Goal: Task Accomplishment & Management: Complete application form

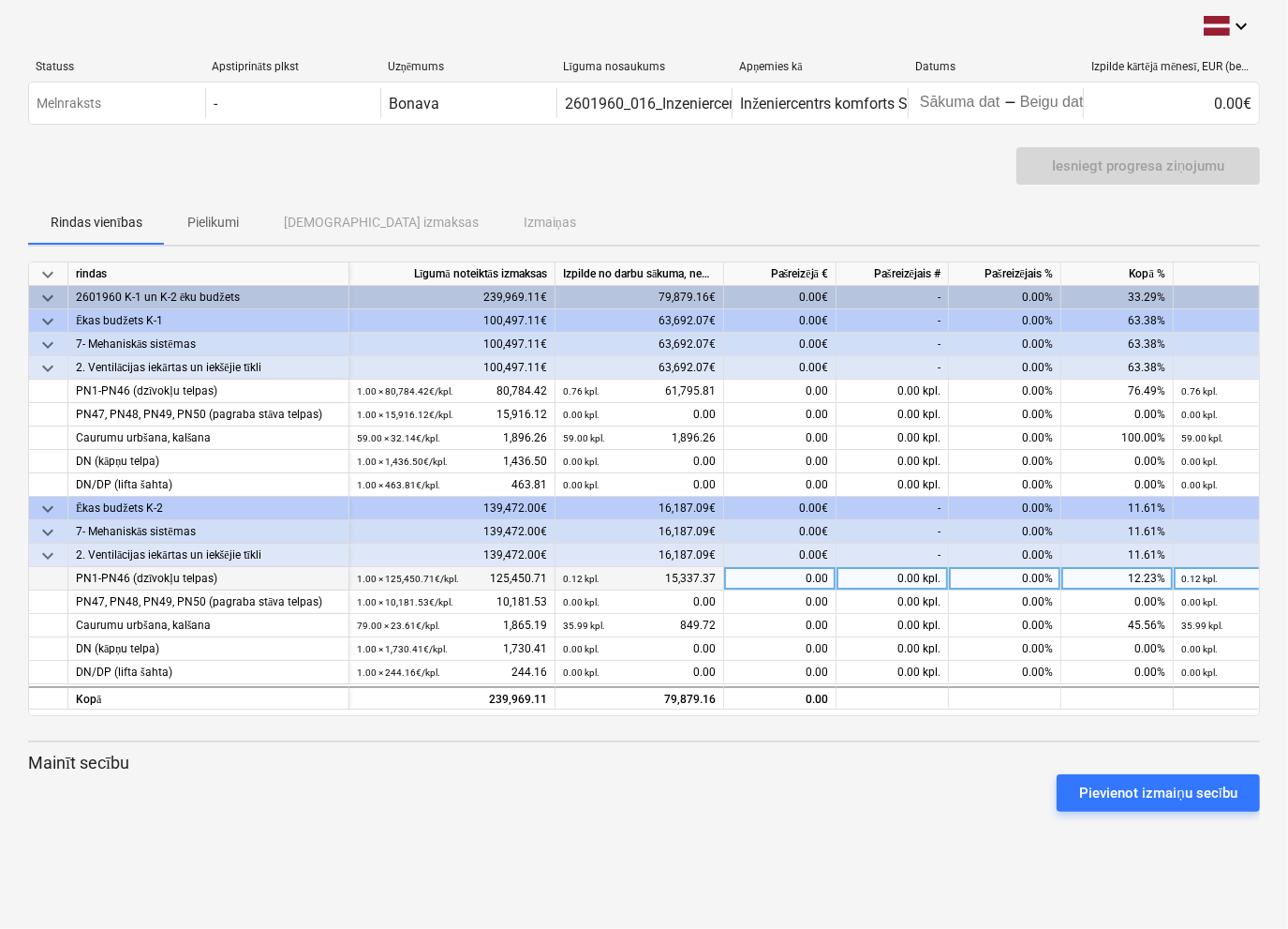
click at [770, 581] on div "0.00" at bounding box center [780, 578] width 113 height 23
click at [770, 575] on div "0.00" at bounding box center [780, 578] width 113 height 23
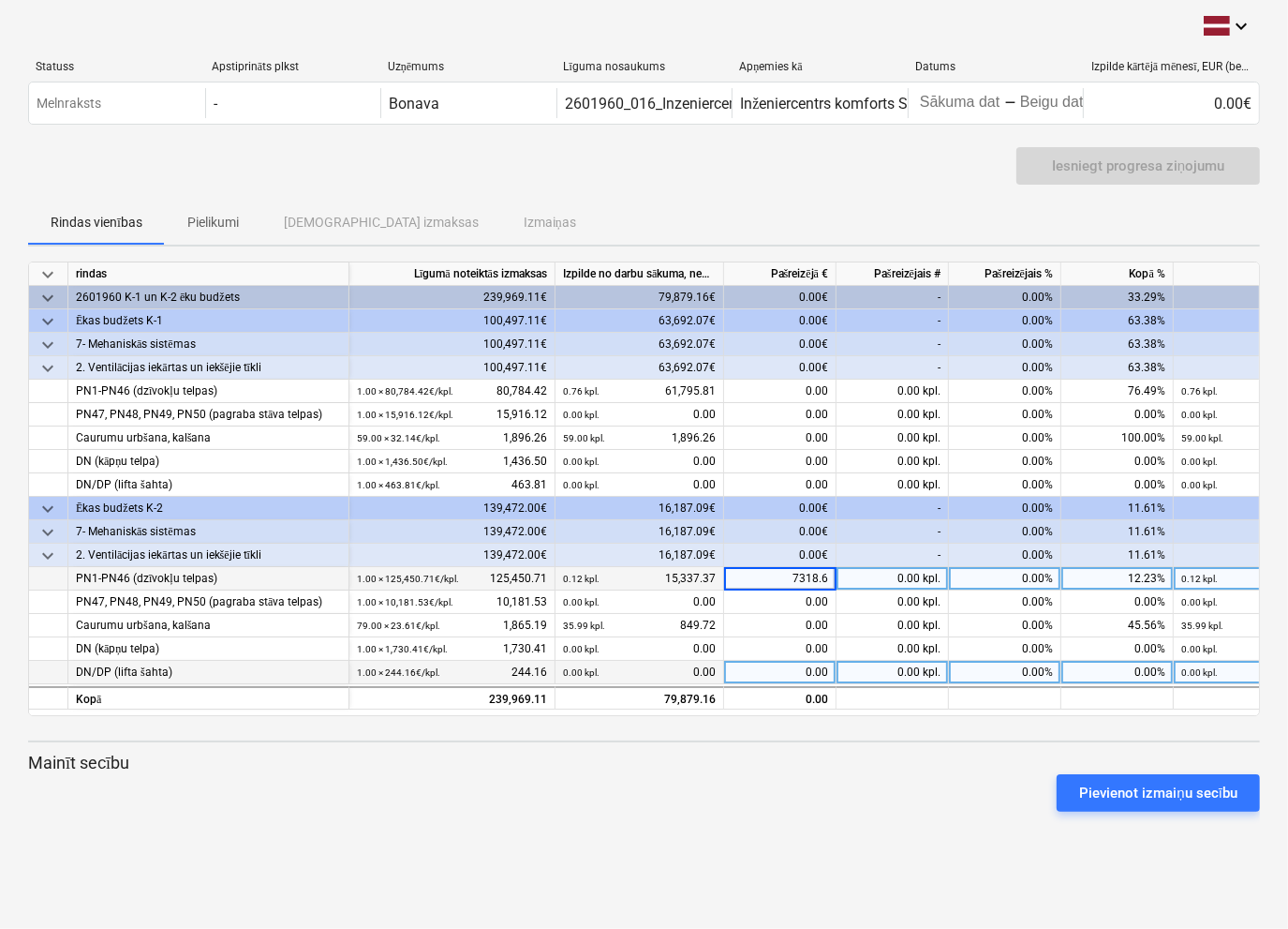
type input "7318.67"
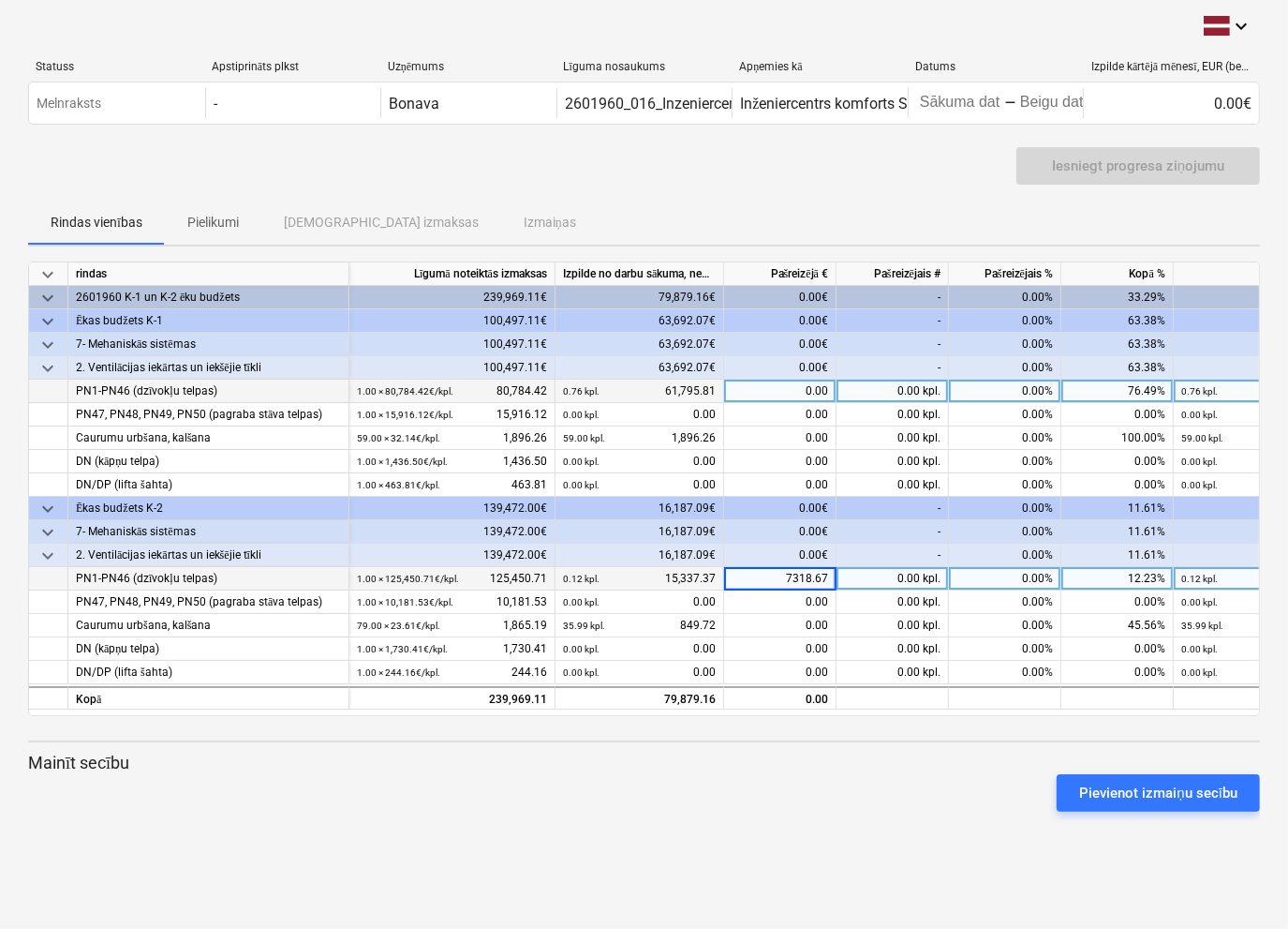
click at [777, 395] on div "0.00" at bounding box center [780, 391] width 113 height 23
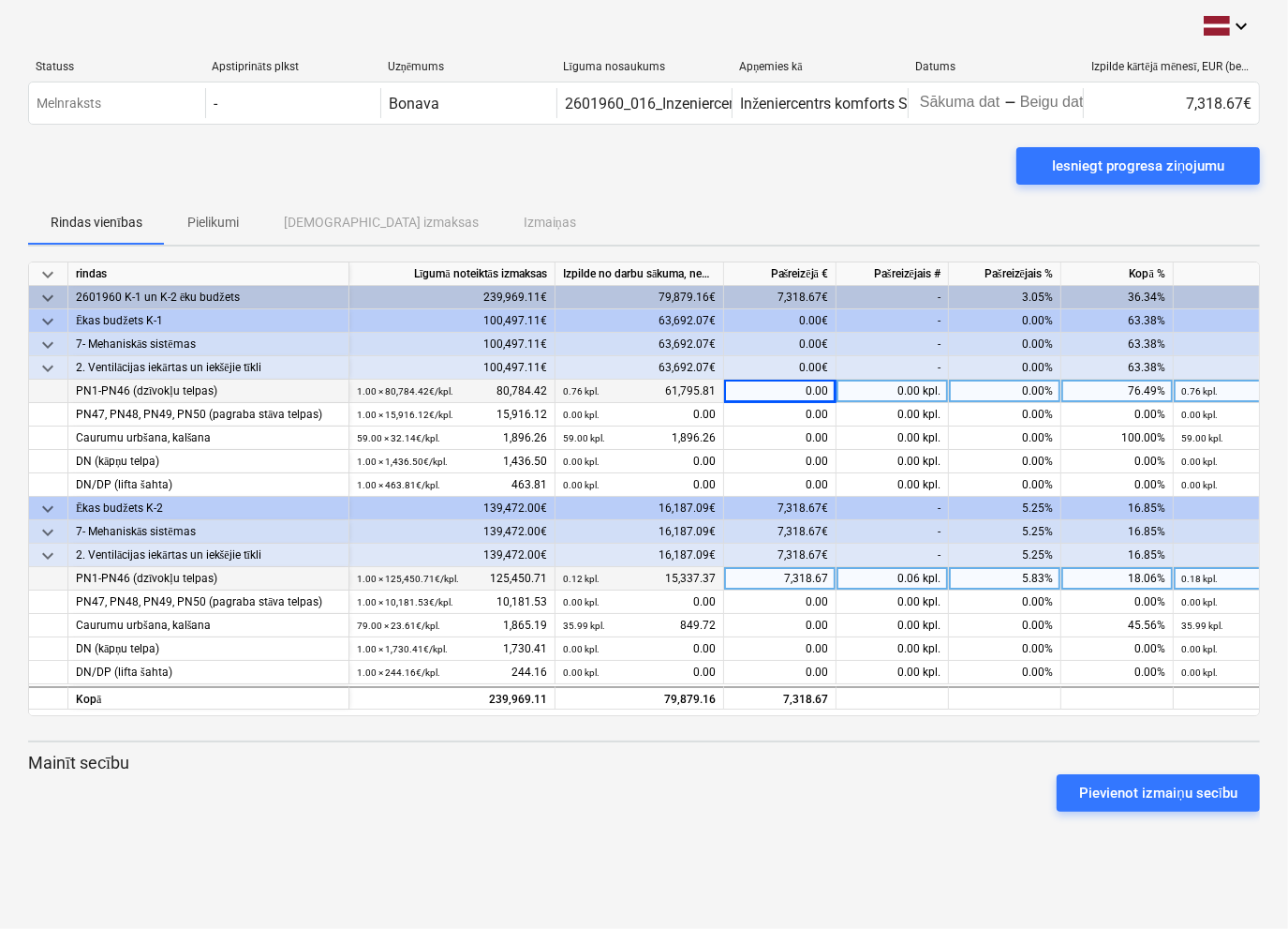
click at [784, 393] on div "0.00" at bounding box center [780, 391] width 113 height 23
type input "506.15"
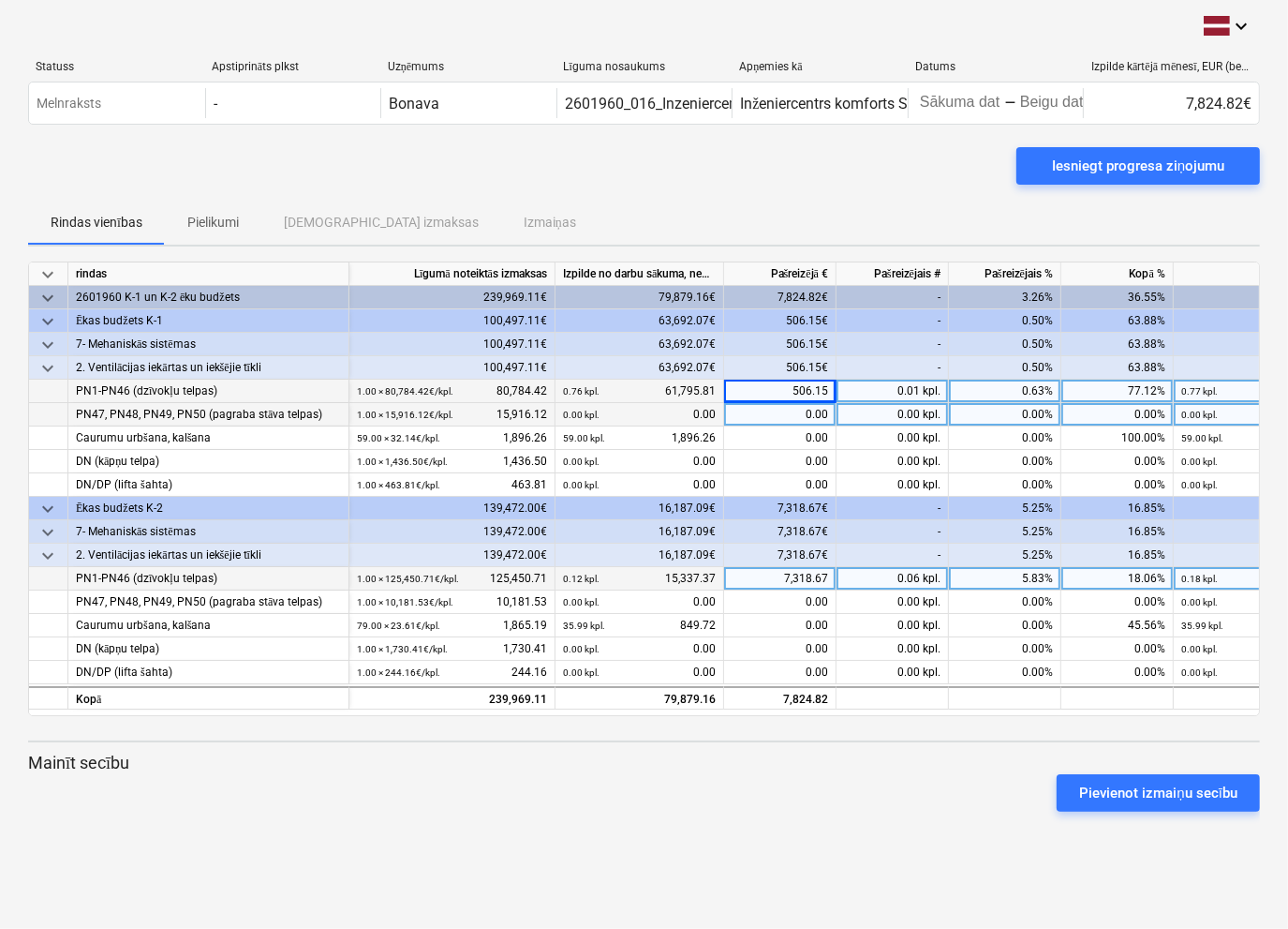
click at [794, 414] on div "0.00" at bounding box center [780, 414] width 113 height 23
type input "5548.76"
click at [559, 759] on p "Mainīt secību" at bounding box center [644, 762] width 1232 height 22
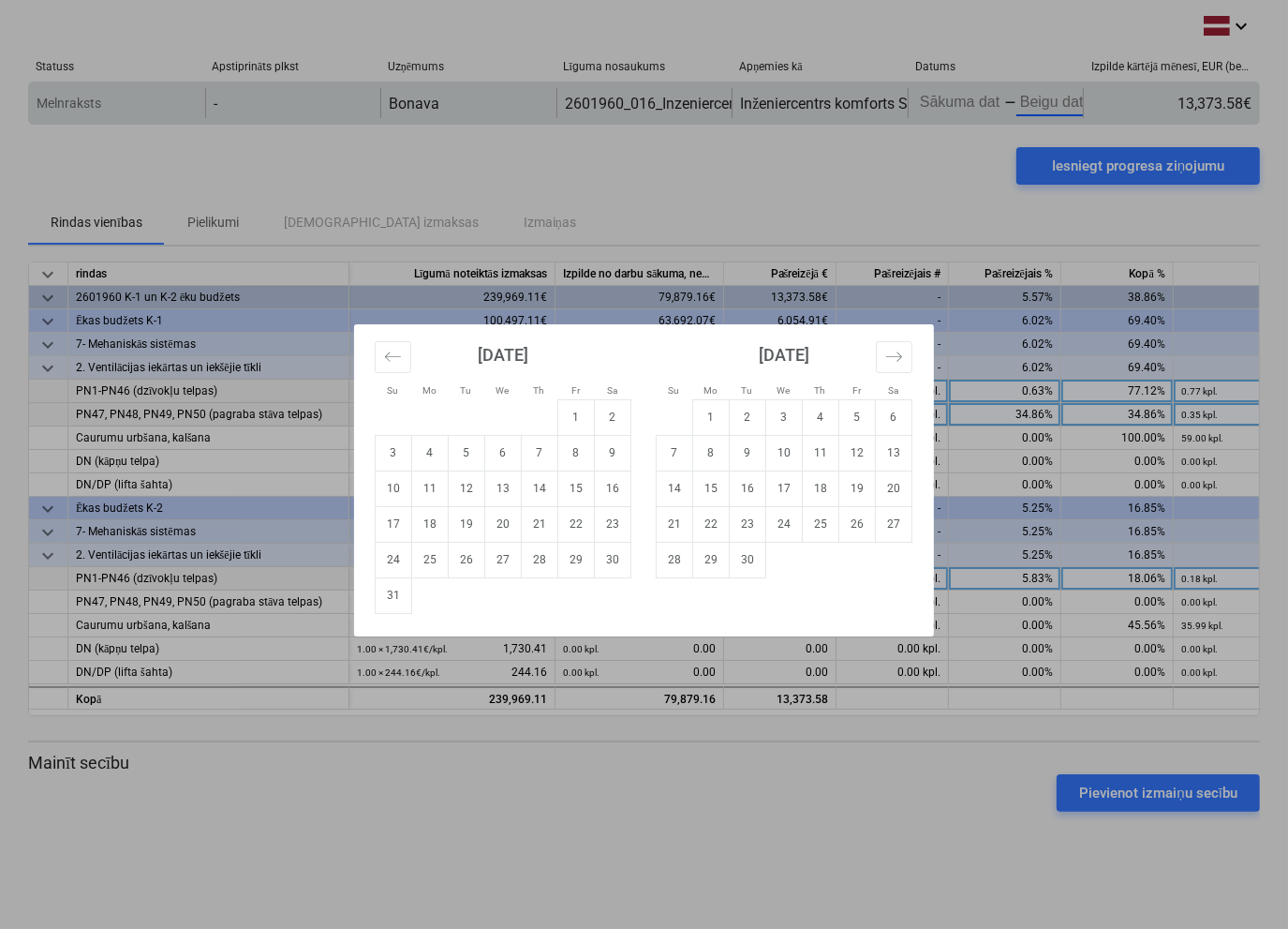
click at [1017, 96] on body "keyboard_arrow_down Statuss Apstiprināts plkst Uzņēmums Līguma nosaukums Apņemi…" at bounding box center [644, 464] width 1288 height 929
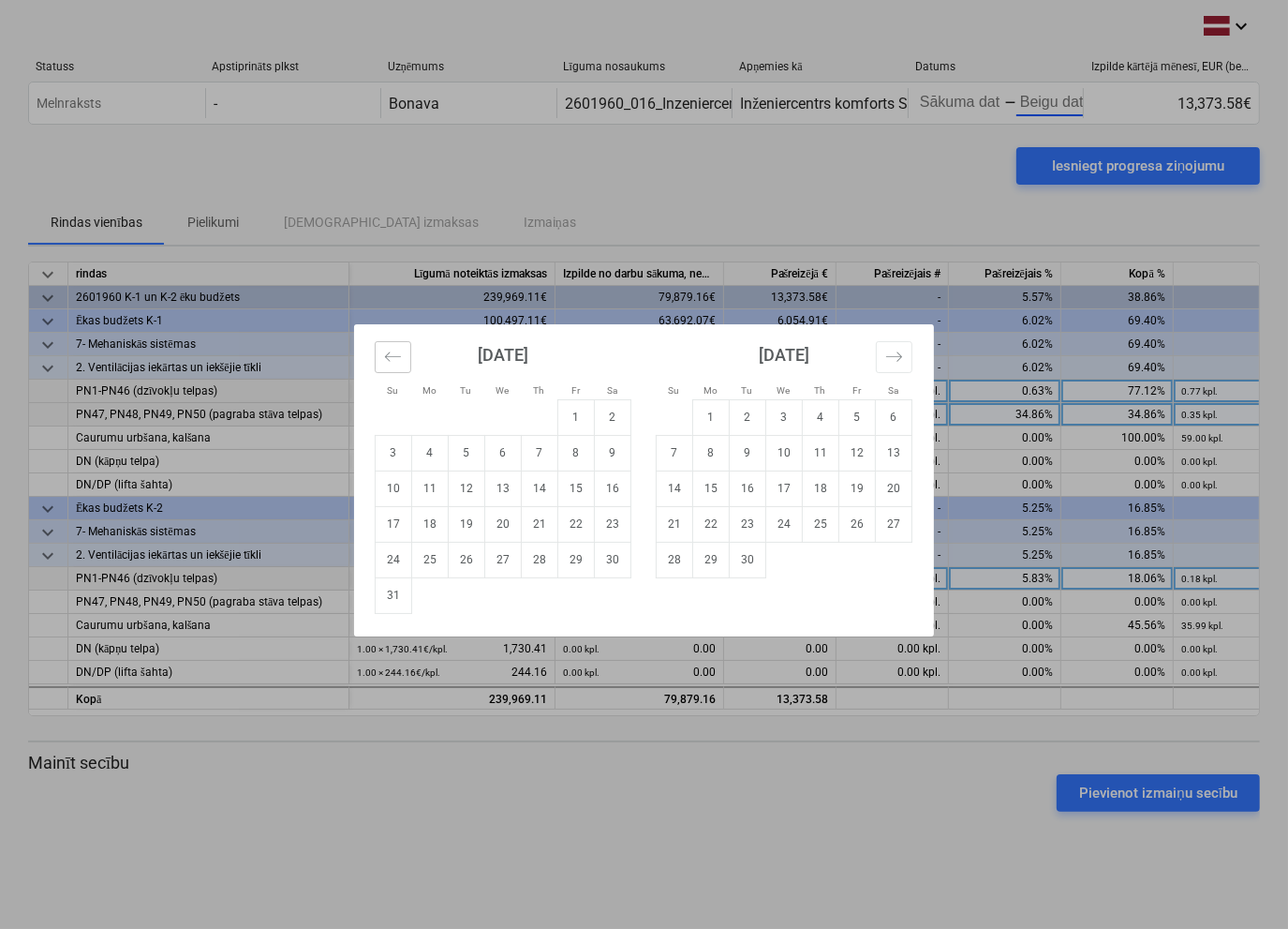
click at [404, 358] on button "Move backward to switch to the previous month." at bounding box center [393, 357] width 37 height 32
click at [468, 558] on td "29" at bounding box center [467, 559] width 37 height 36
type input "[DATE]"
click at [680, 552] on td "24" at bounding box center [675, 559] width 37 height 36
type input "[DATE]"
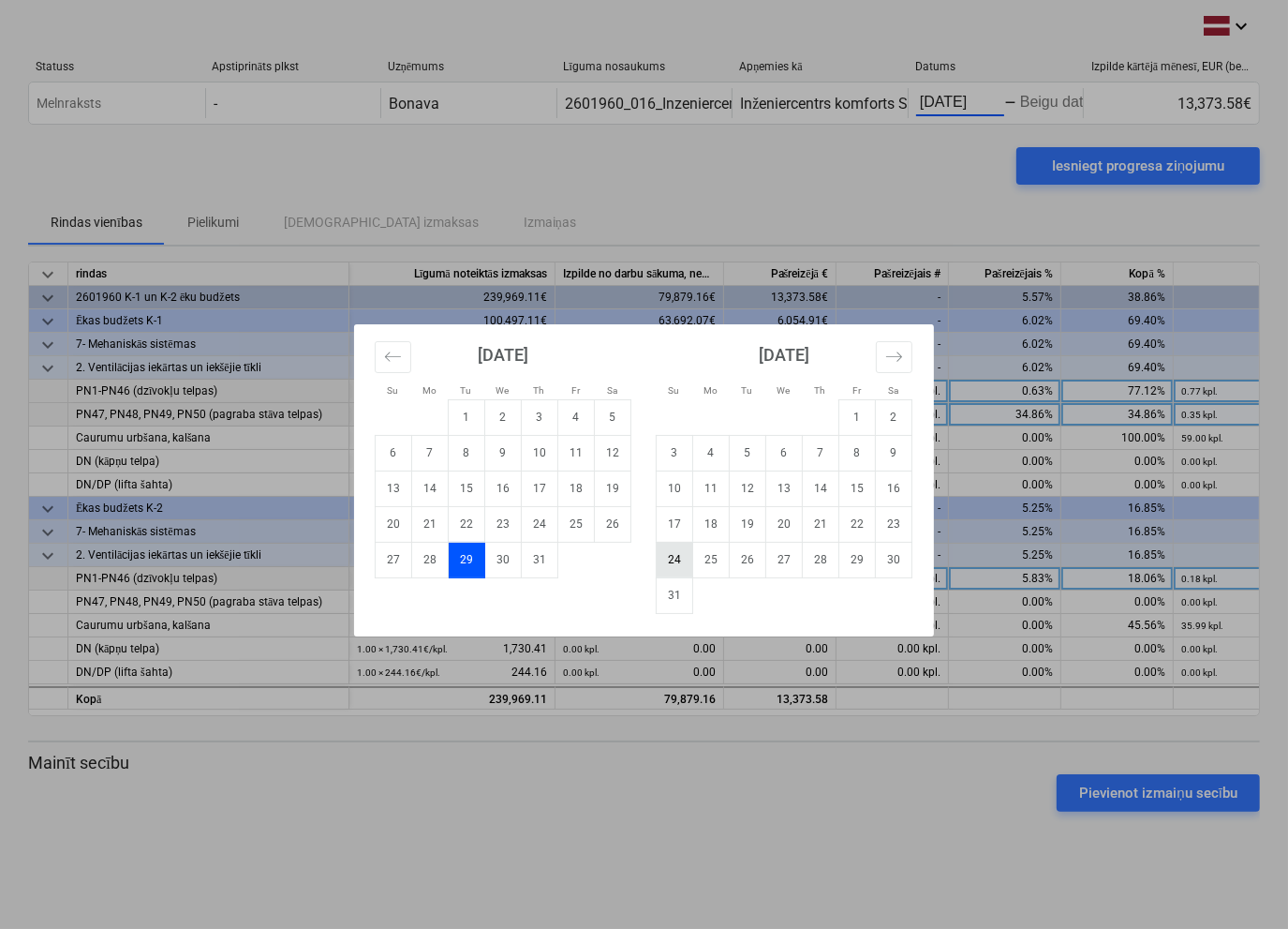
scroll to position [0, 20]
click at [1031, 101] on div "Su Mo Tu We Th Fr Sa Su Mo Tu We Th Fr Sa [DATE] 1 2 3 4 5 6 7 8 9 10 11 12 13 …" at bounding box center [644, 464] width 1288 height 929
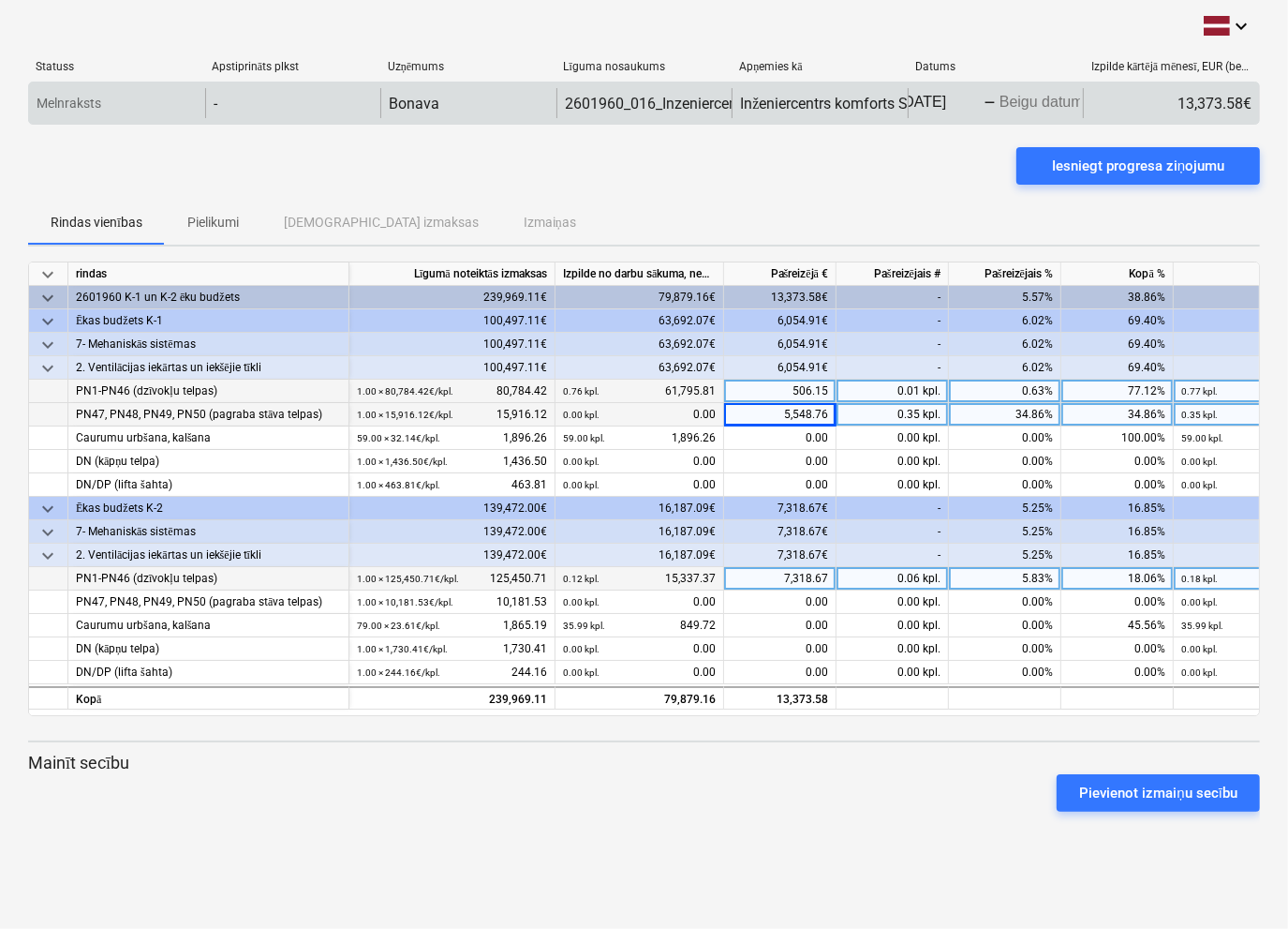
click at [1011, 112] on body "keyboard_arrow_down Statuss Apstiprināts plkst Uzņēmums Līguma nosaukums Apņemi…" at bounding box center [644, 464] width 1288 height 929
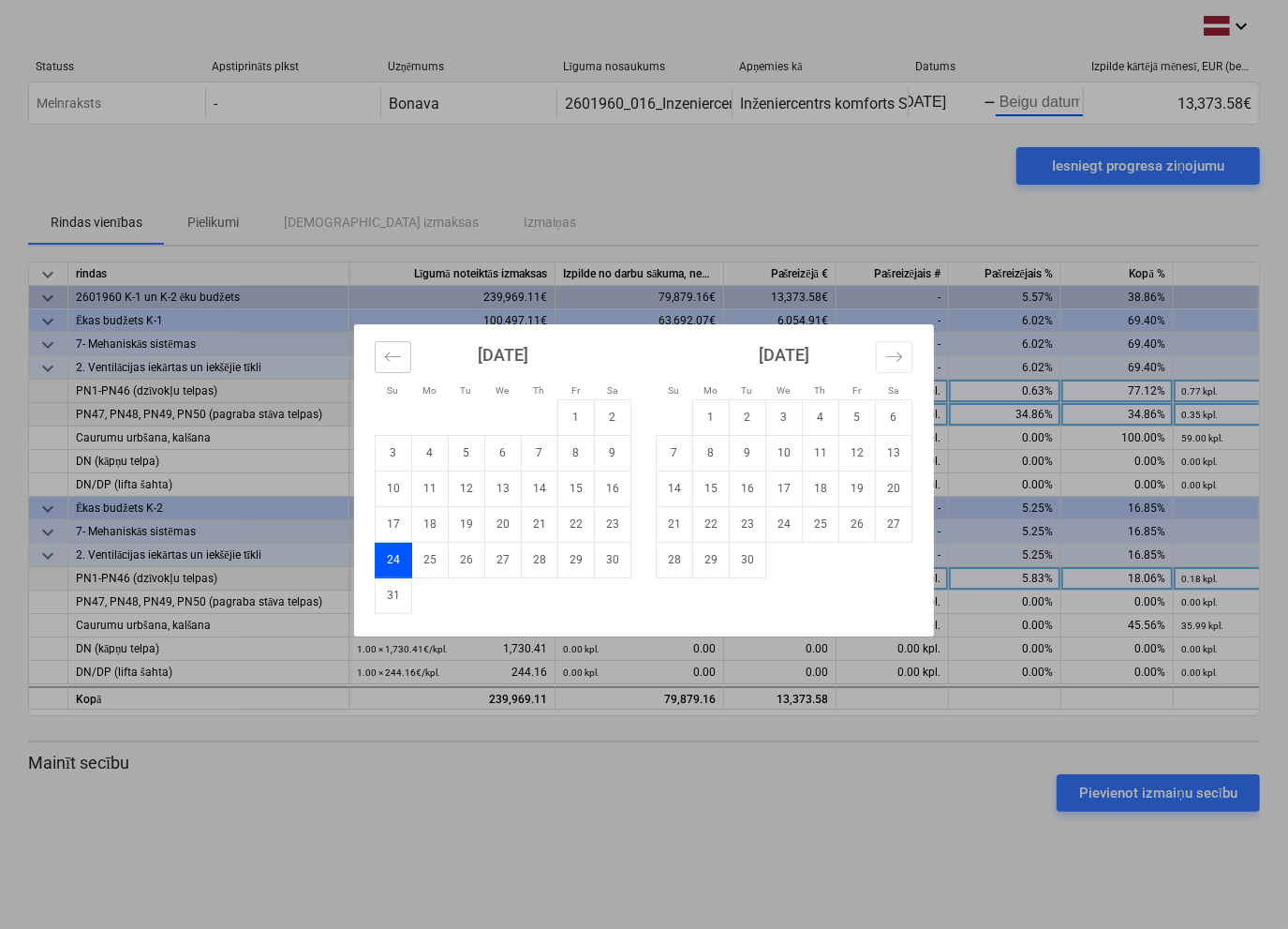
click at [389, 358] on icon "Move backward to switch to the previous month." at bounding box center [393, 357] width 17 height 17
click at [462, 563] on td "29" at bounding box center [467, 559] width 37 height 36
type input "[DATE]"
click at [937, 94] on div "Su Mo Tu We Th Fr Sa Su Mo Tu We Th Fr Sa [DATE] 1 2 3 4 5 6 7 8 9 10 11 12 13 …" at bounding box center [644, 464] width 1288 height 929
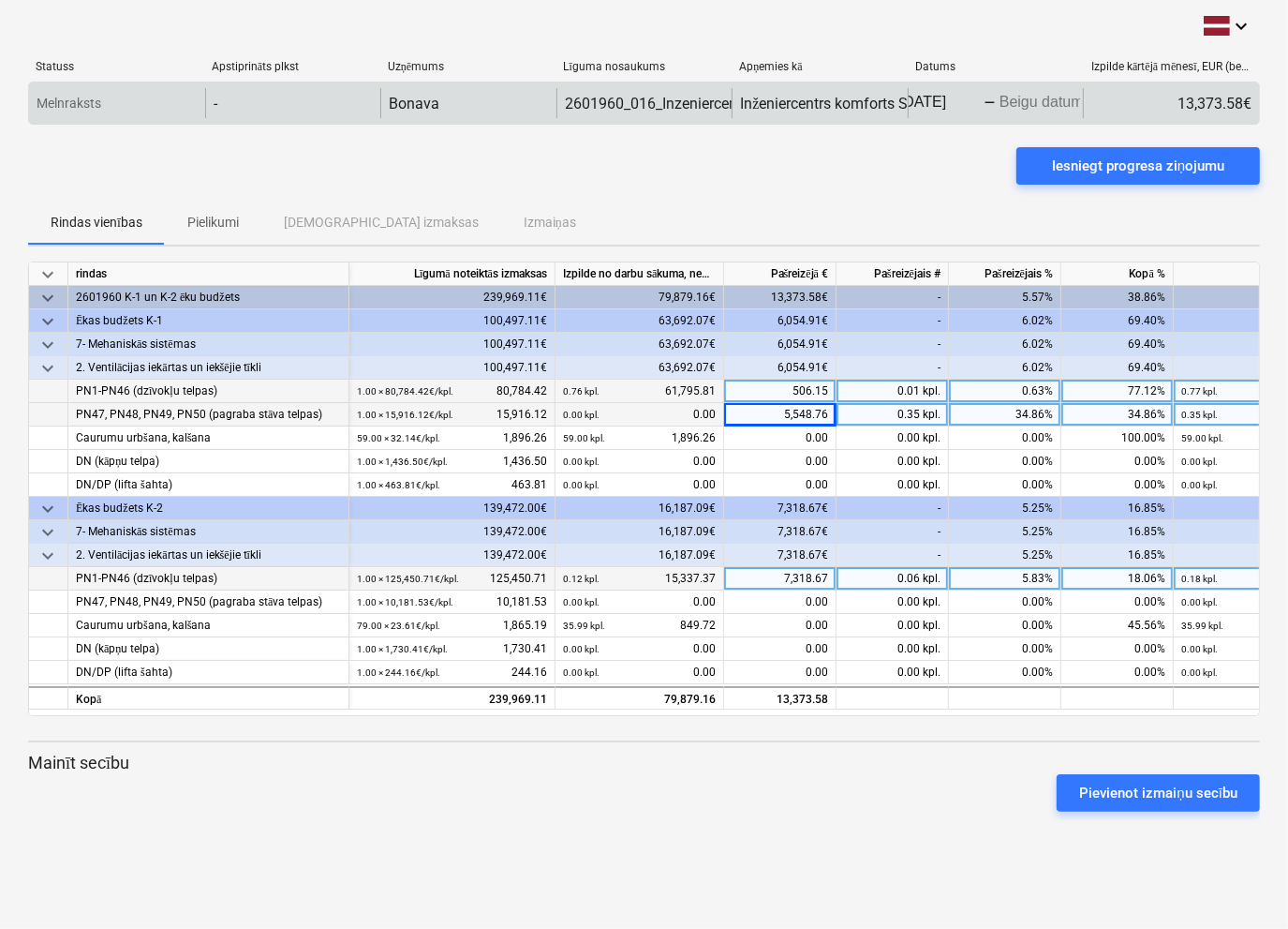
click at [1014, 104] on body "keyboard_arrow_down Statuss Apstiprināts plkst Uzņēmums Līguma nosaukums Apņemi…" at bounding box center [644, 464] width 1288 height 929
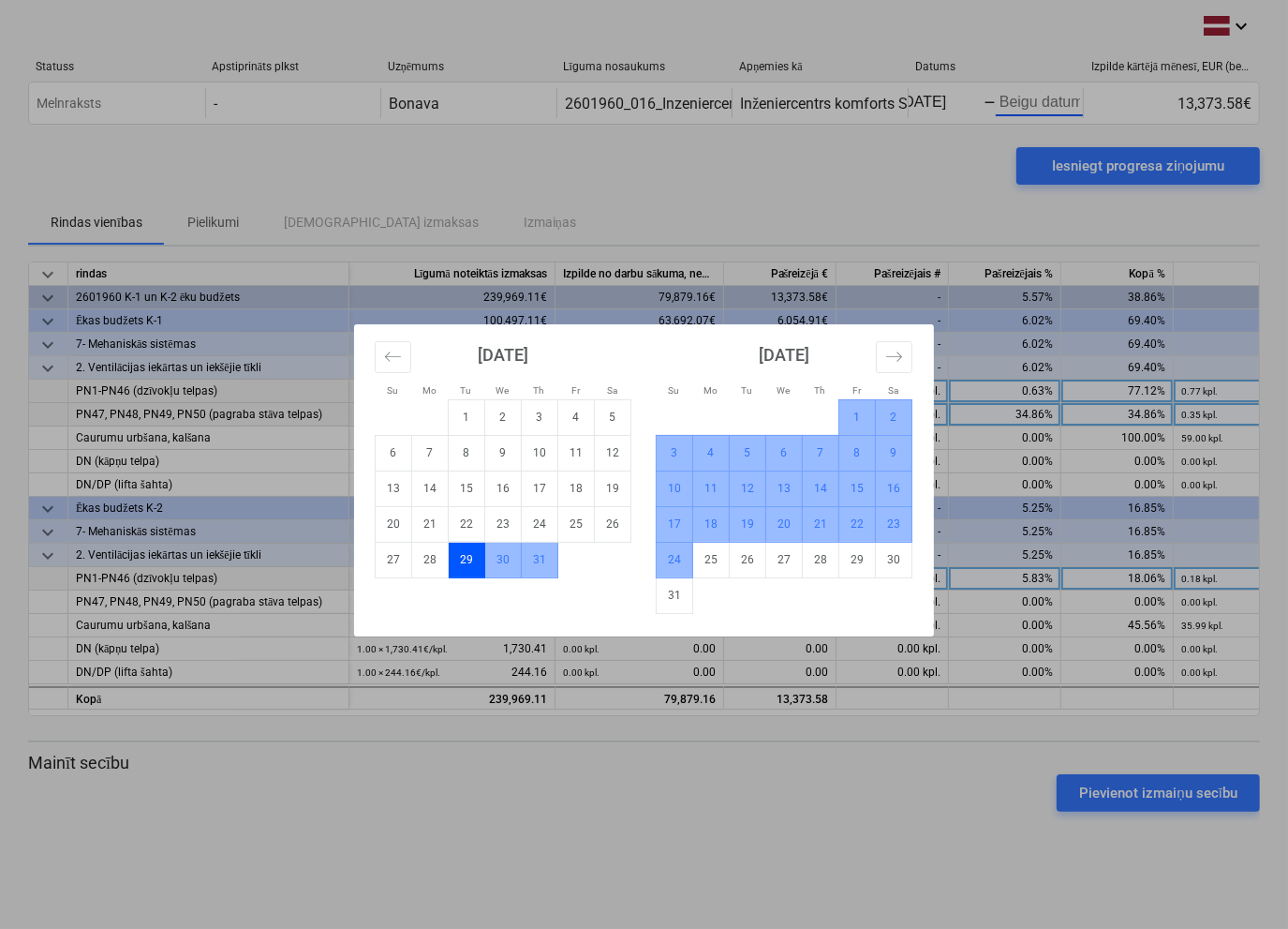
click at [675, 560] on td "24" at bounding box center [675, 559] width 37 height 36
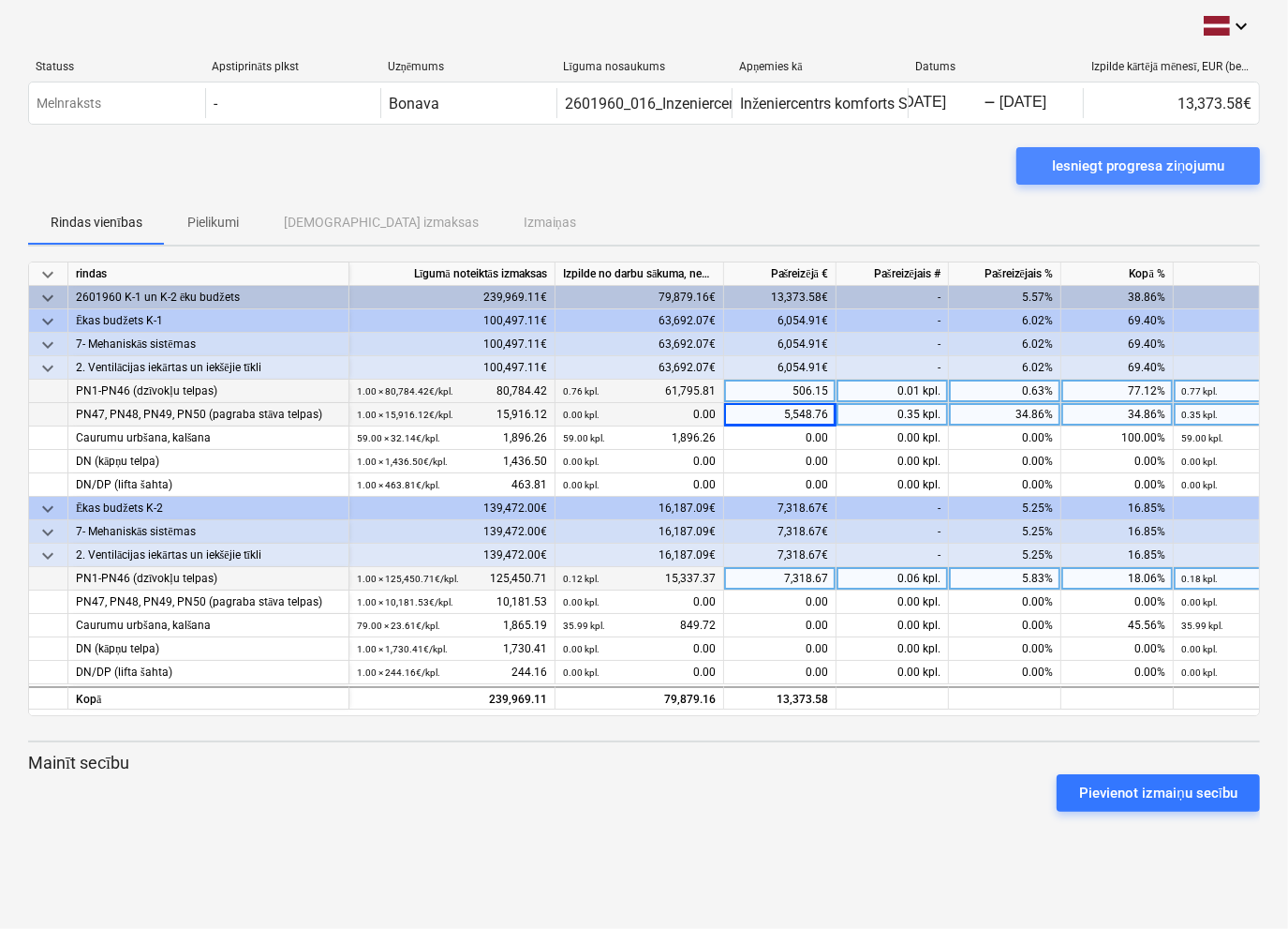
click at [1111, 165] on div "Iesniegt progresa ziņojumu" at bounding box center [1138, 166] width 172 height 24
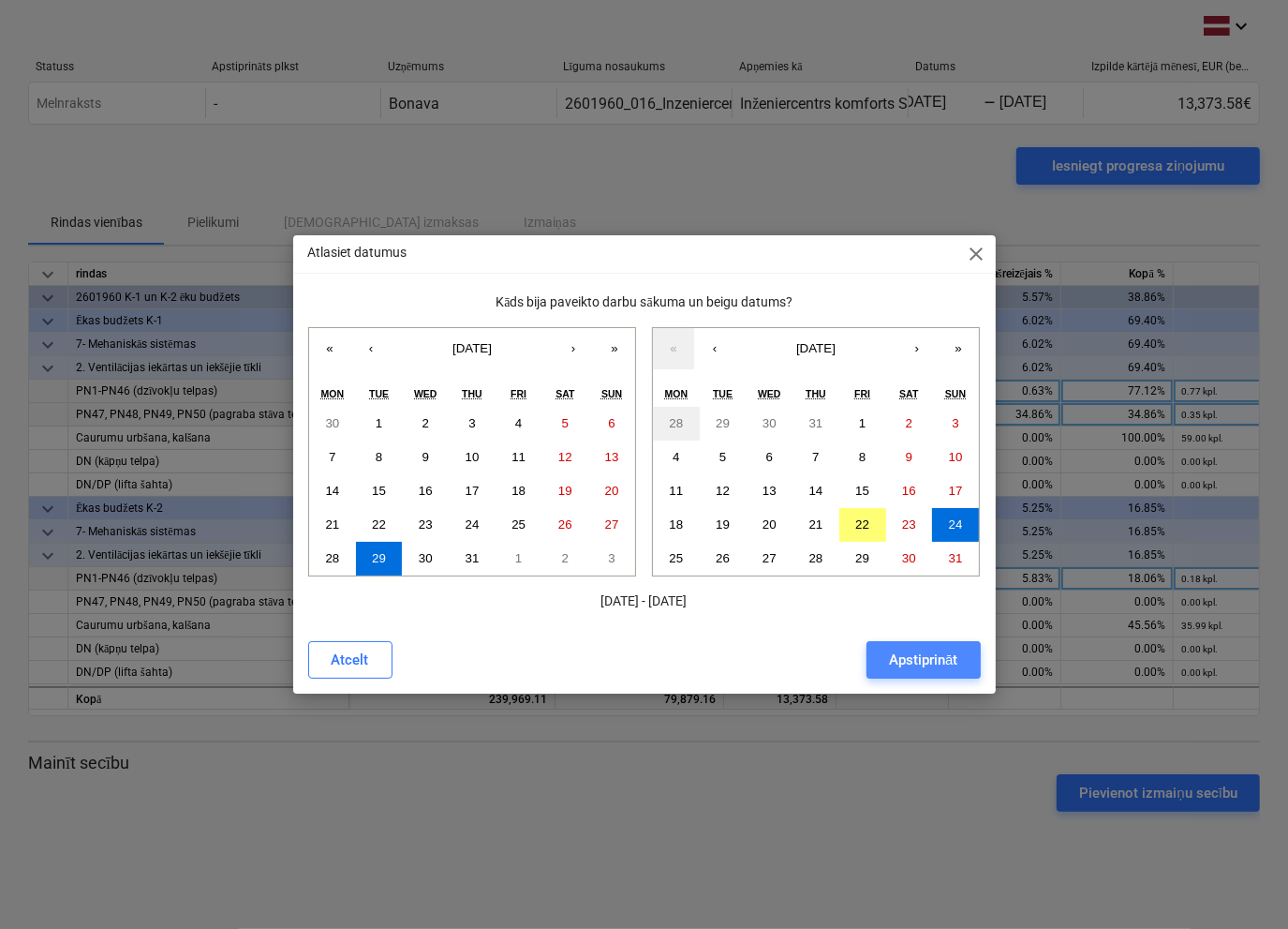
click at [911, 662] on div "Apstiprināt" at bounding box center [923, 659] width 68 height 24
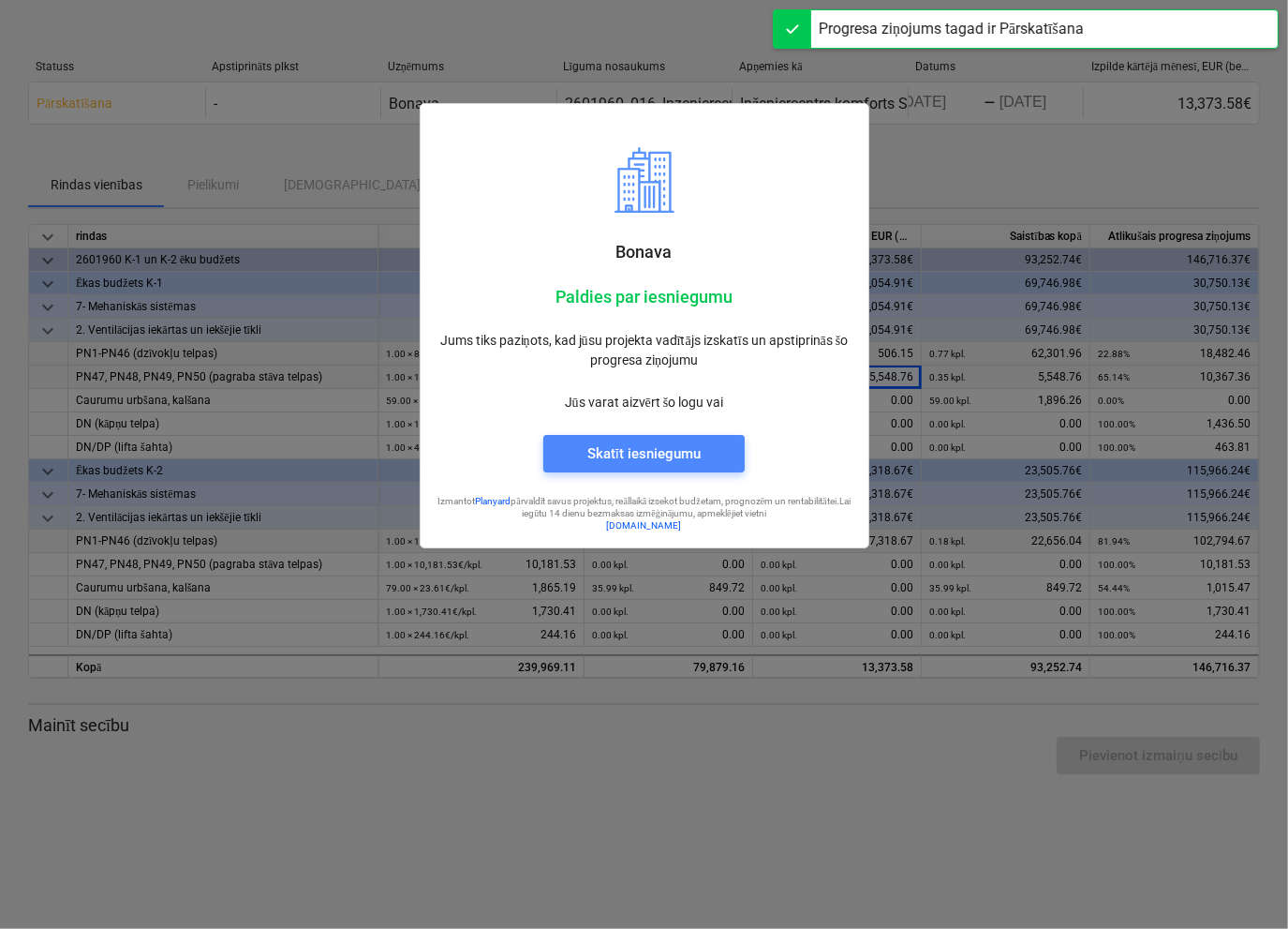
click at [633, 441] on div "Skatīt iesniegumu" at bounding box center [644, 453] width 114 height 24
